Goal: Task Accomplishment & Management: Use online tool/utility

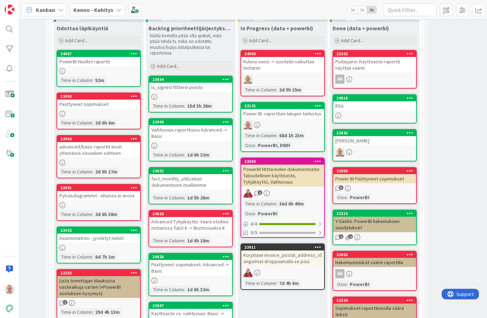
scroll to position [280, 66]
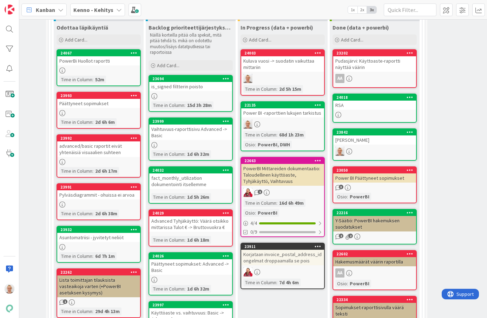
click at [351, 109] on div "RSA" at bounding box center [374, 104] width 83 height 9
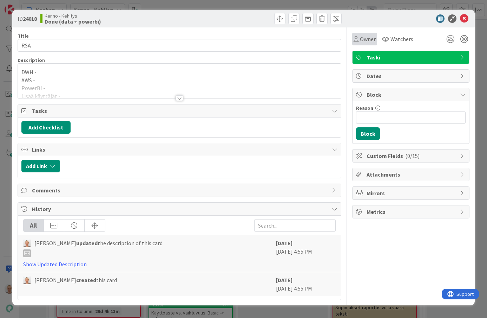
click at [362, 36] on span "Owner" at bounding box center [368, 39] width 16 height 8
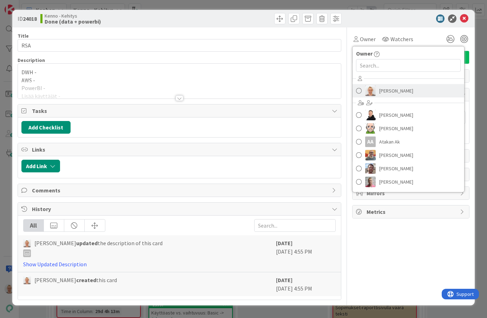
click at [386, 89] on span "[PERSON_NAME]" at bounding box center [396, 90] width 34 height 11
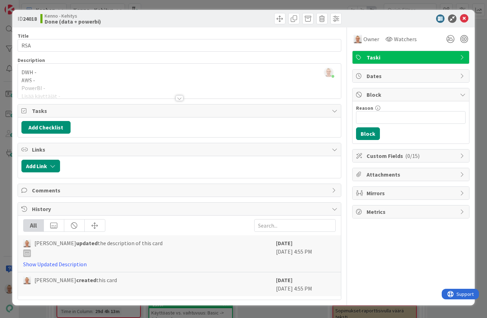
click at [258, 83] on div at bounding box center [180, 89] width 324 height 18
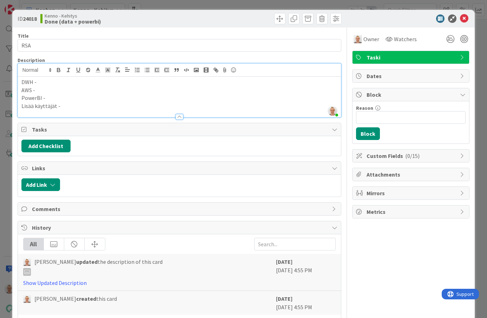
click at [249, 79] on p "DWH -" at bounding box center [179, 82] width 317 height 8
copy p "- DONE"
click at [3, 93] on div "ID 24018 Kenno - Kehitys Done (data + powerbi) Title 3 / 128 RSA Description [P…" at bounding box center [243, 159] width 487 height 318
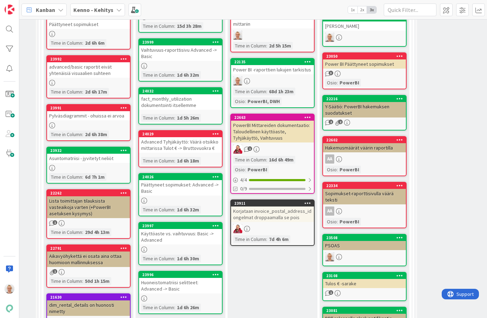
scroll to position [235, 76]
